Goal: Check status

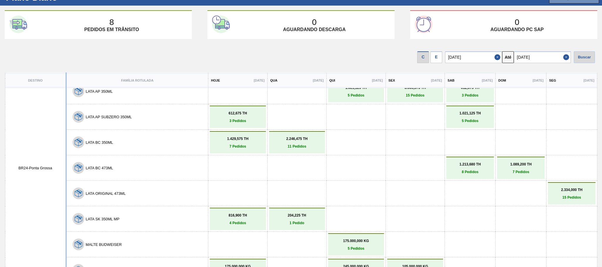
scroll to position [24, 0]
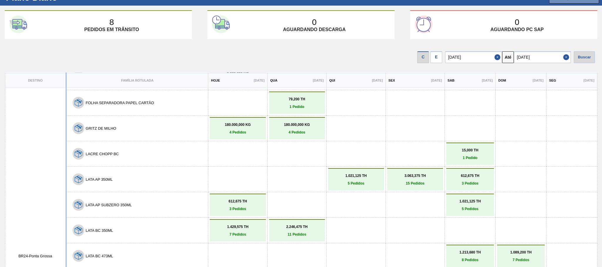
click at [228, 207] on p "3 Pedidos" at bounding box center [237, 209] width 53 height 4
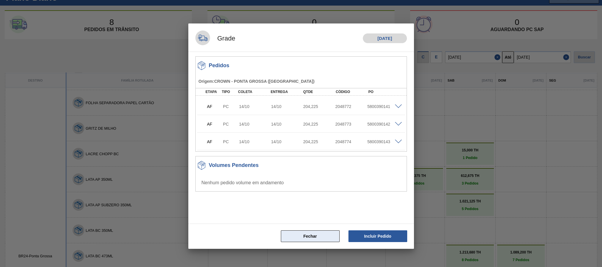
click at [318, 236] on button "Fechar" at bounding box center [310, 237] width 59 height 12
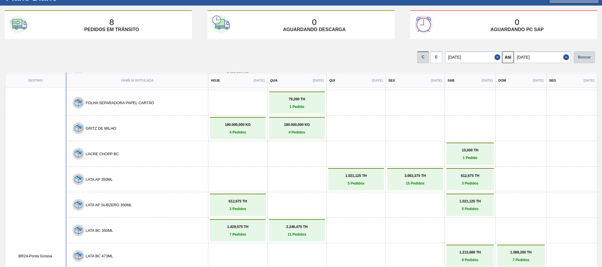
click at [470, 203] on link "1.021,125 TH 5 Pedidos" at bounding box center [470, 205] width 45 height 12
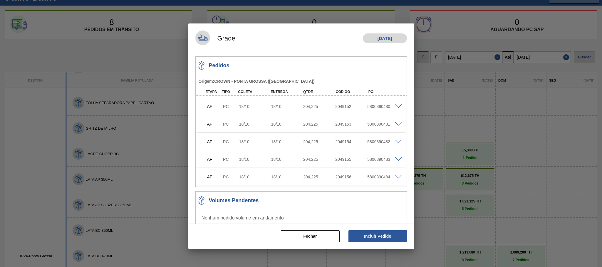
click at [515, 170] on div at bounding box center [301, 133] width 602 height 267
click at [323, 241] on button "Fechar" at bounding box center [310, 237] width 59 height 12
